Goal: Find specific page/section

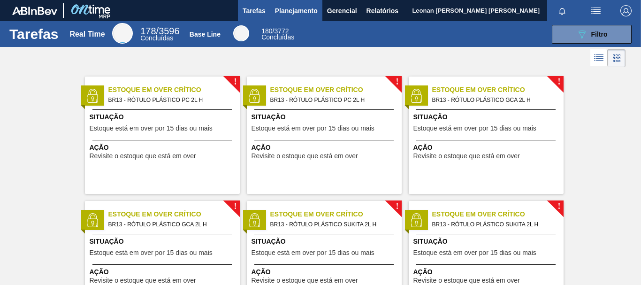
click at [296, 13] on span "Planejamento" at bounding box center [296, 10] width 43 height 11
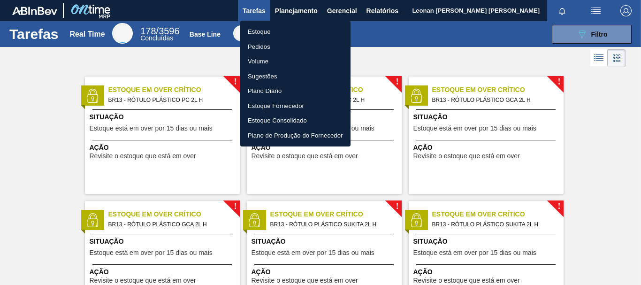
click at [258, 46] on li "Pedidos" at bounding box center [295, 46] width 110 height 15
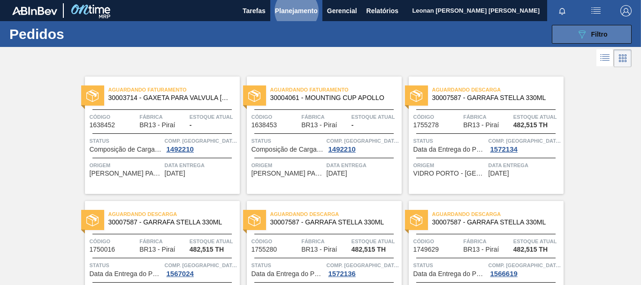
click at [588, 31] on div "089F7B8B-B2A5-4AFE-B5C0-19BA573D28AC Filtro" at bounding box center [591, 34] width 31 height 11
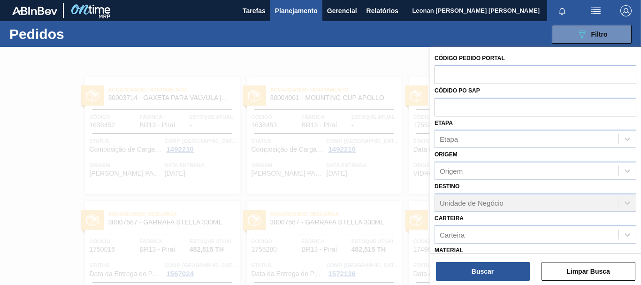
scroll to position [109, 0]
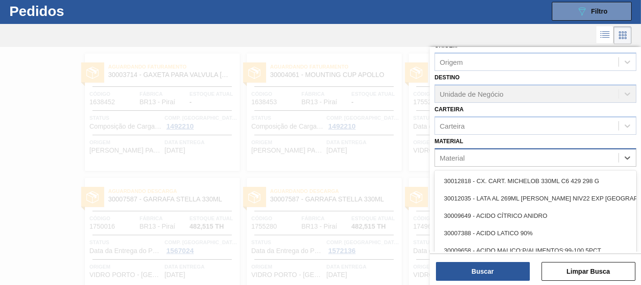
click at [512, 153] on div "Material" at bounding box center [526, 158] width 183 height 14
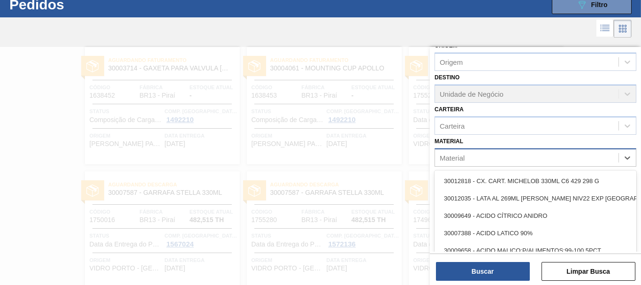
scroll to position [30, 0]
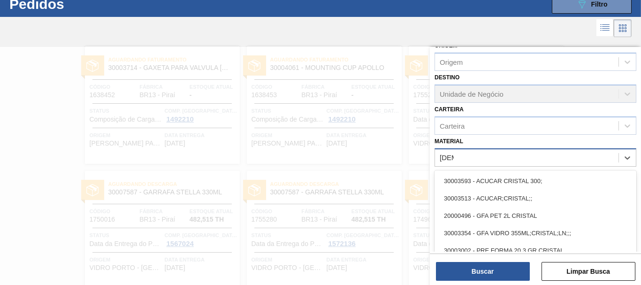
type input "[DEMOGRAPHIC_DATA]"
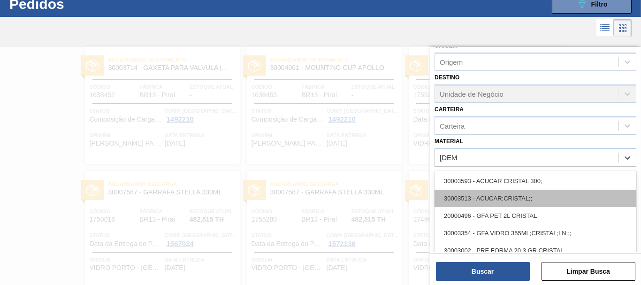
click at [512, 195] on div "30003513 - ACUCAR;CRISTAL;;" at bounding box center [535, 198] width 202 height 17
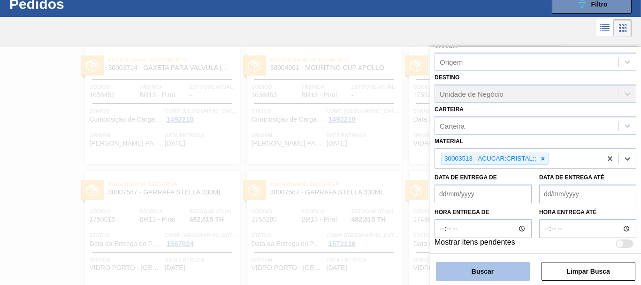
click at [494, 270] on button "Buscar" at bounding box center [483, 271] width 94 height 19
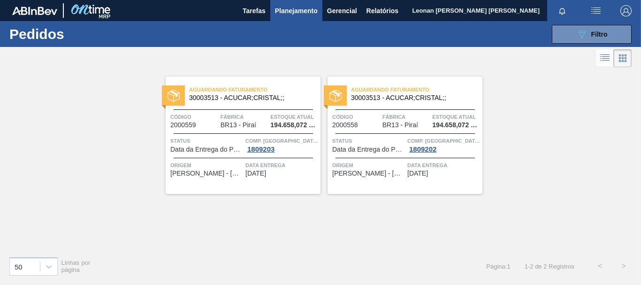
scroll to position [0, 0]
